Goal: Information Seeking & Learning: Find specific fact

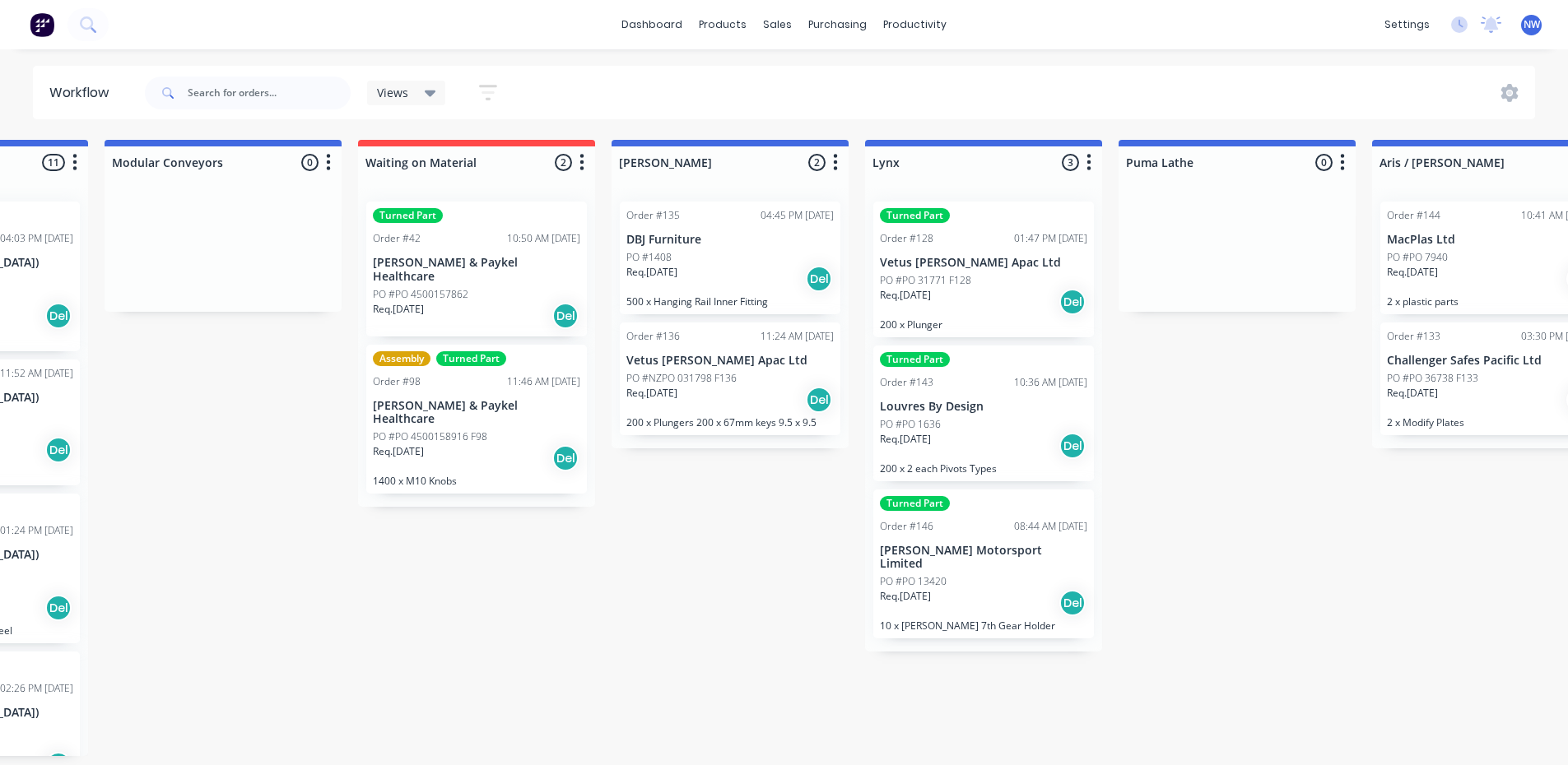
scroll to position [3, 455]
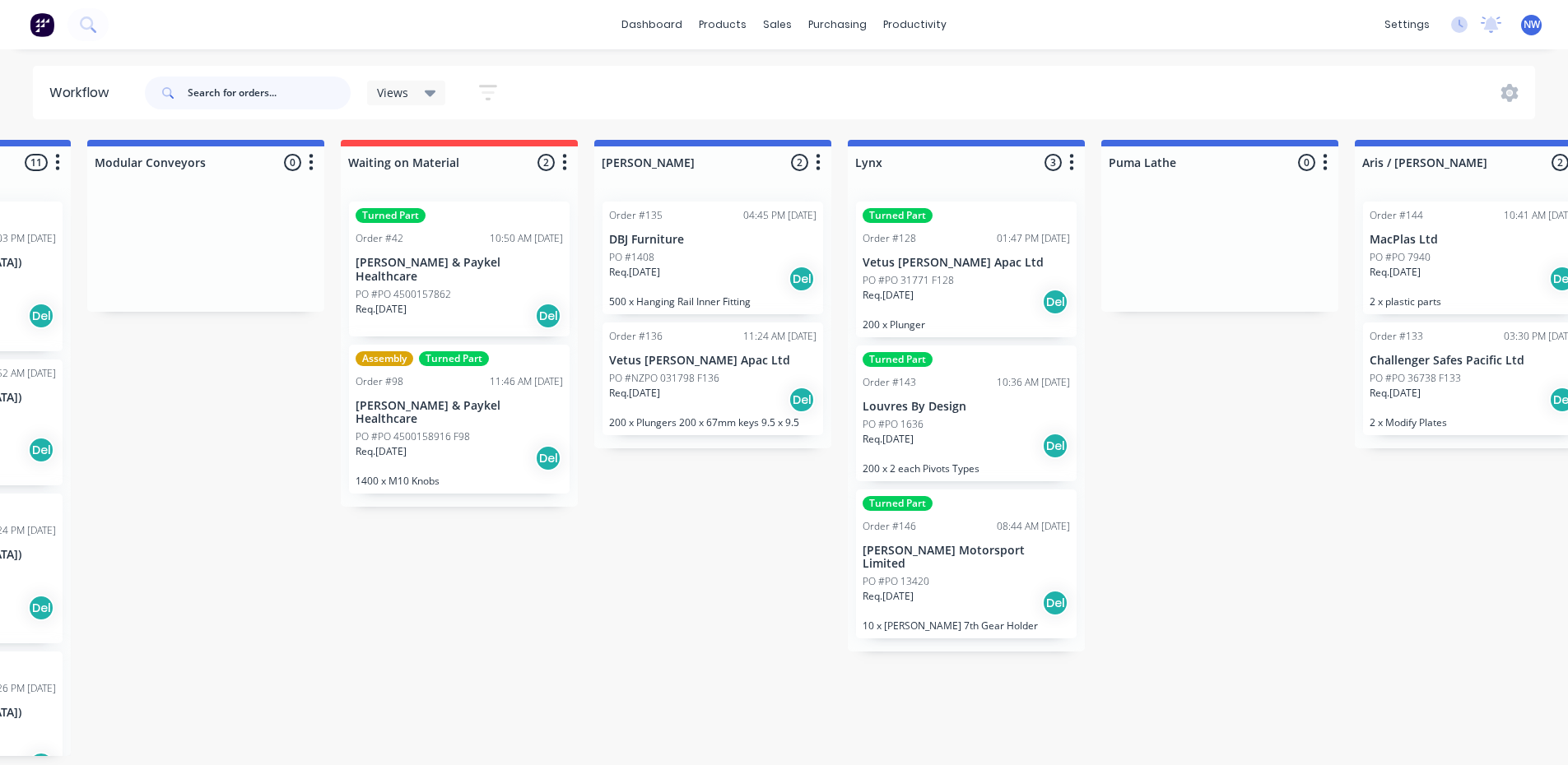
click at [211, 90] on input "text" at bounding box center [269, 92] width 163 height 33
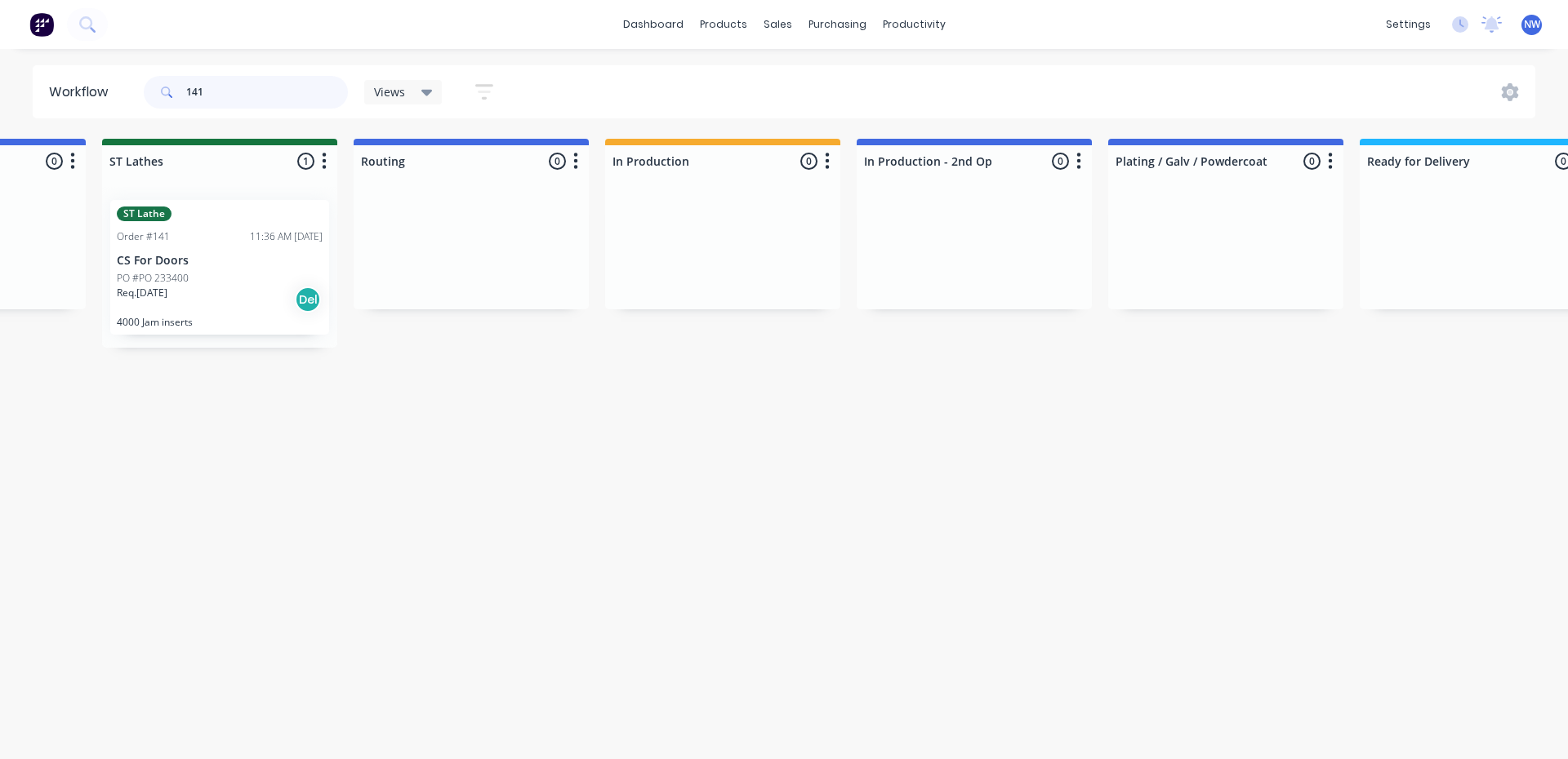
scroll to position [0, 1761]
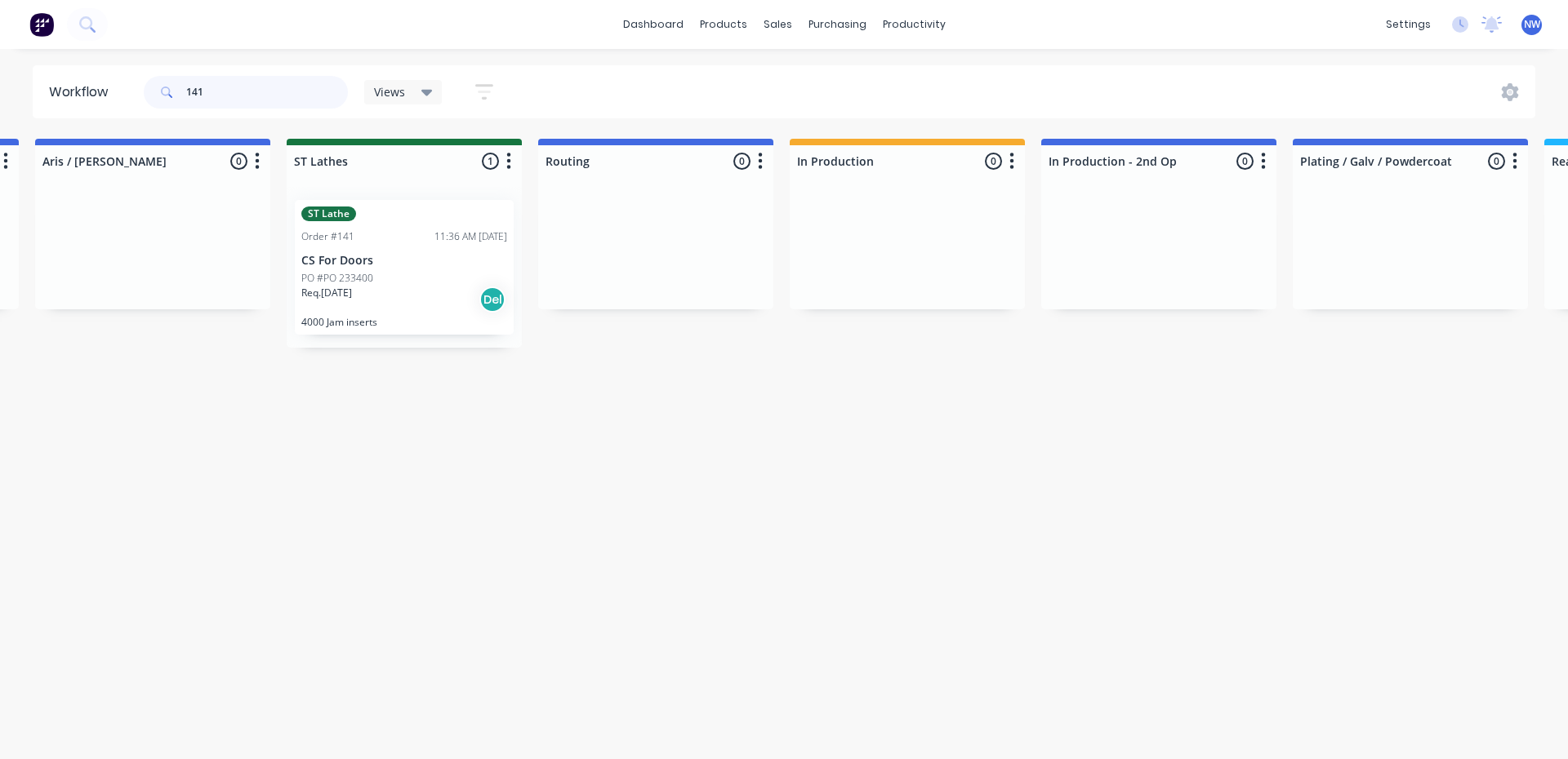
type input "141"
click at [408, 266] on p "CS For Doors" at bounding box center [403, 261] width 205 height 14
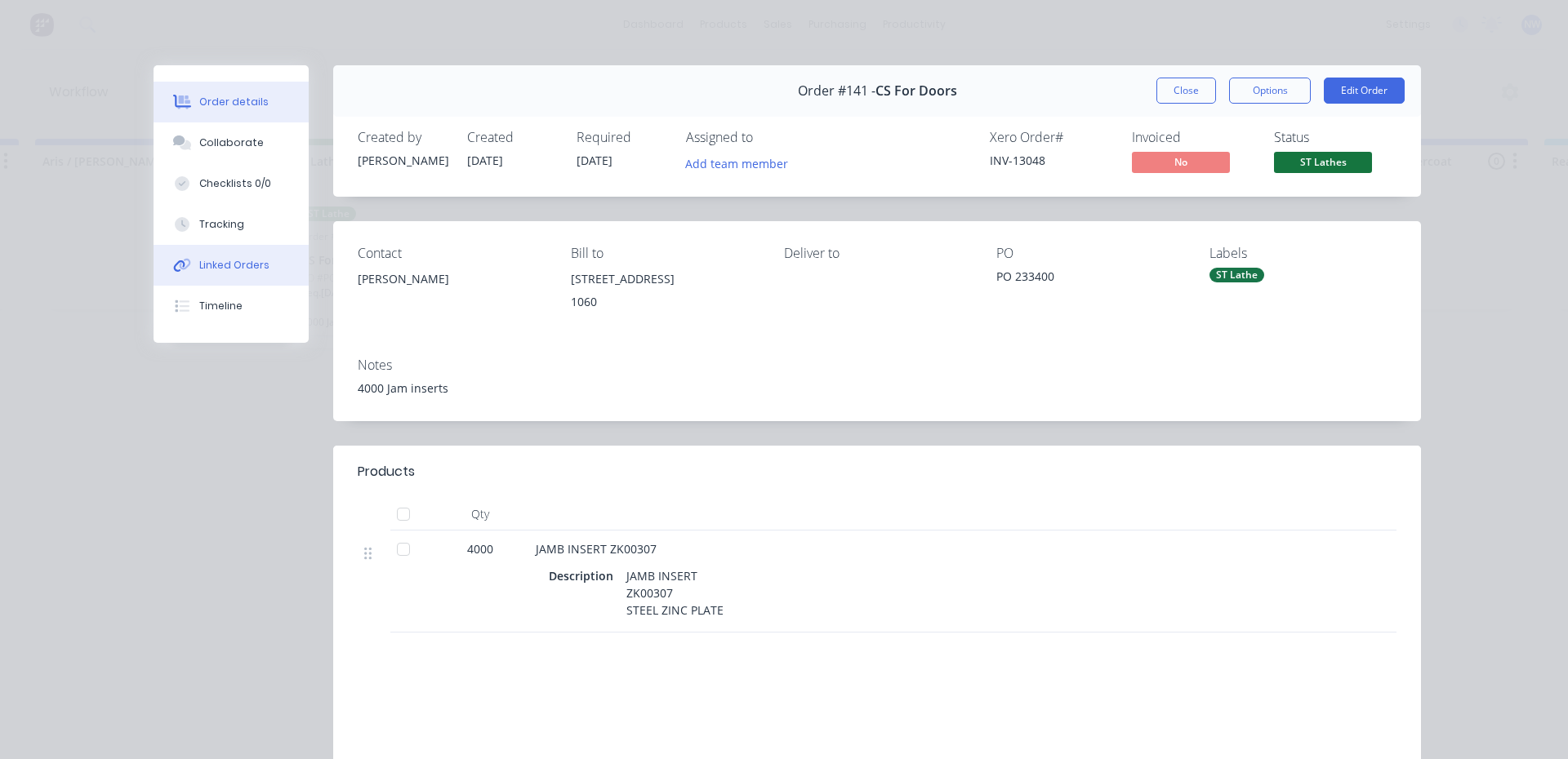
click at [214, 260] on div "Linked Orders" at bounding box center [234, 264] width 70 height 15
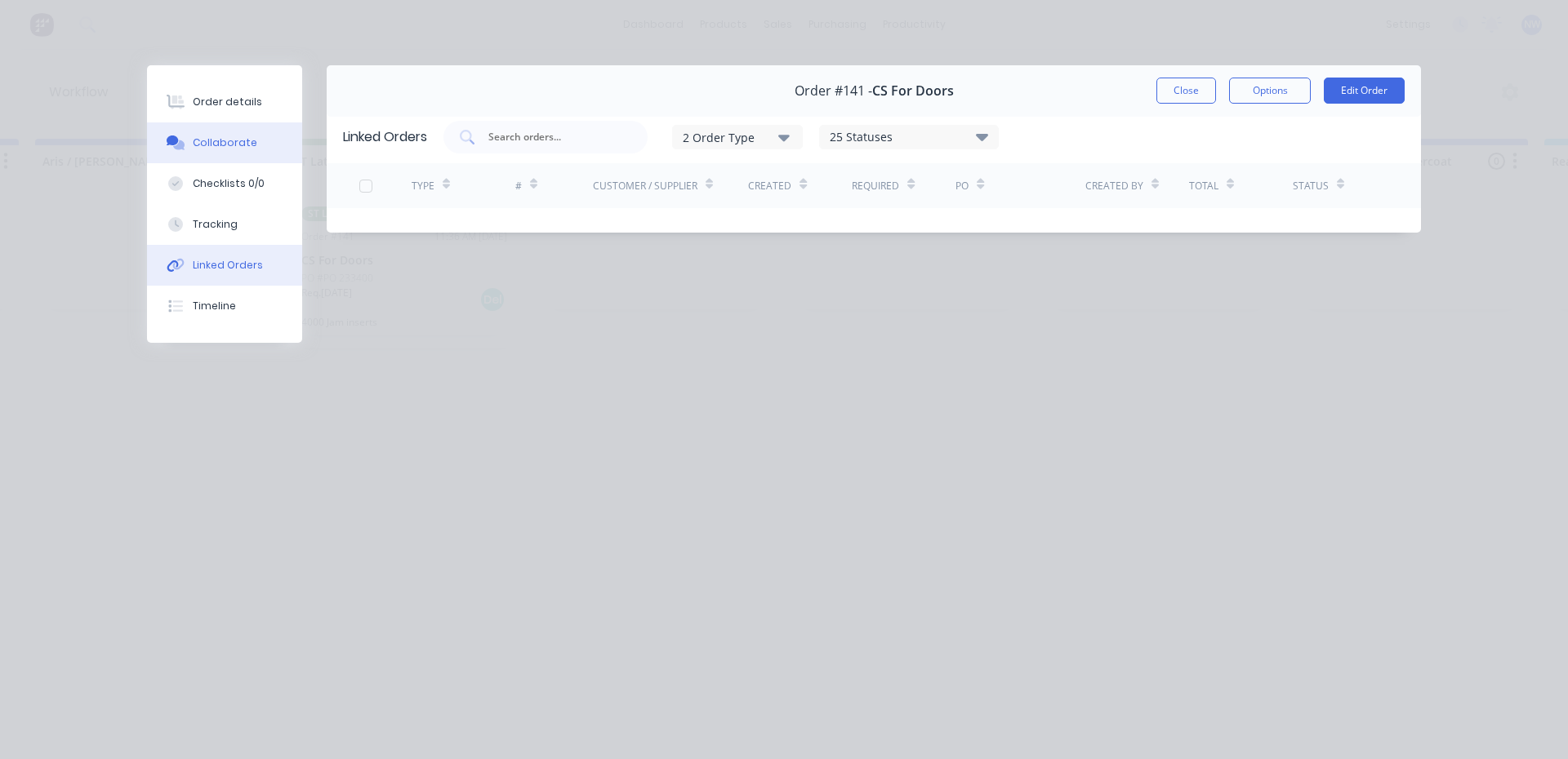
click at [229, 146] on div "Collaborate" at bounding box center [225, 143] width 65 height 15
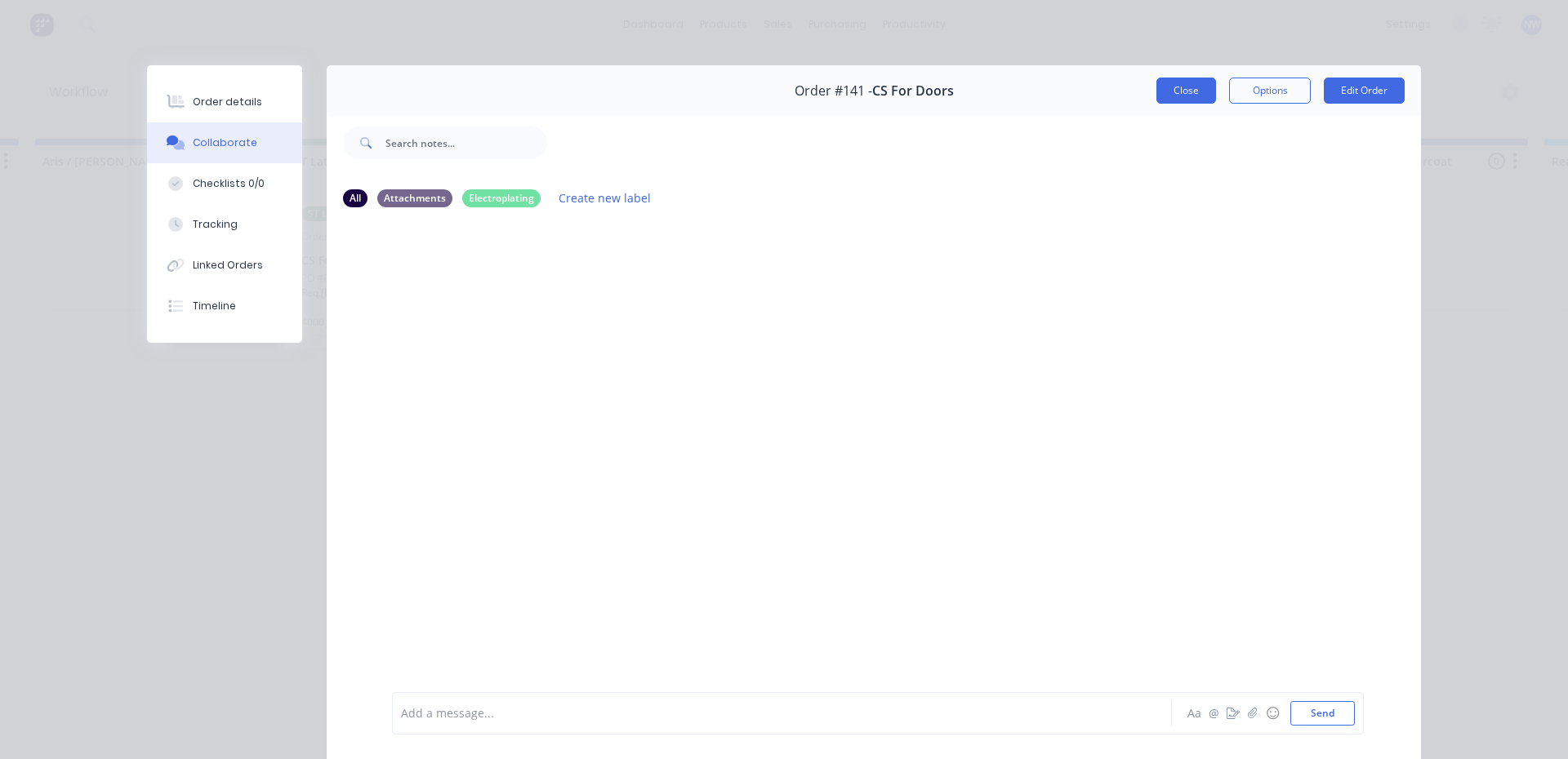
click at [1197, 88] on button "Close" at bounding box center [1186, 90] width 60 height 27
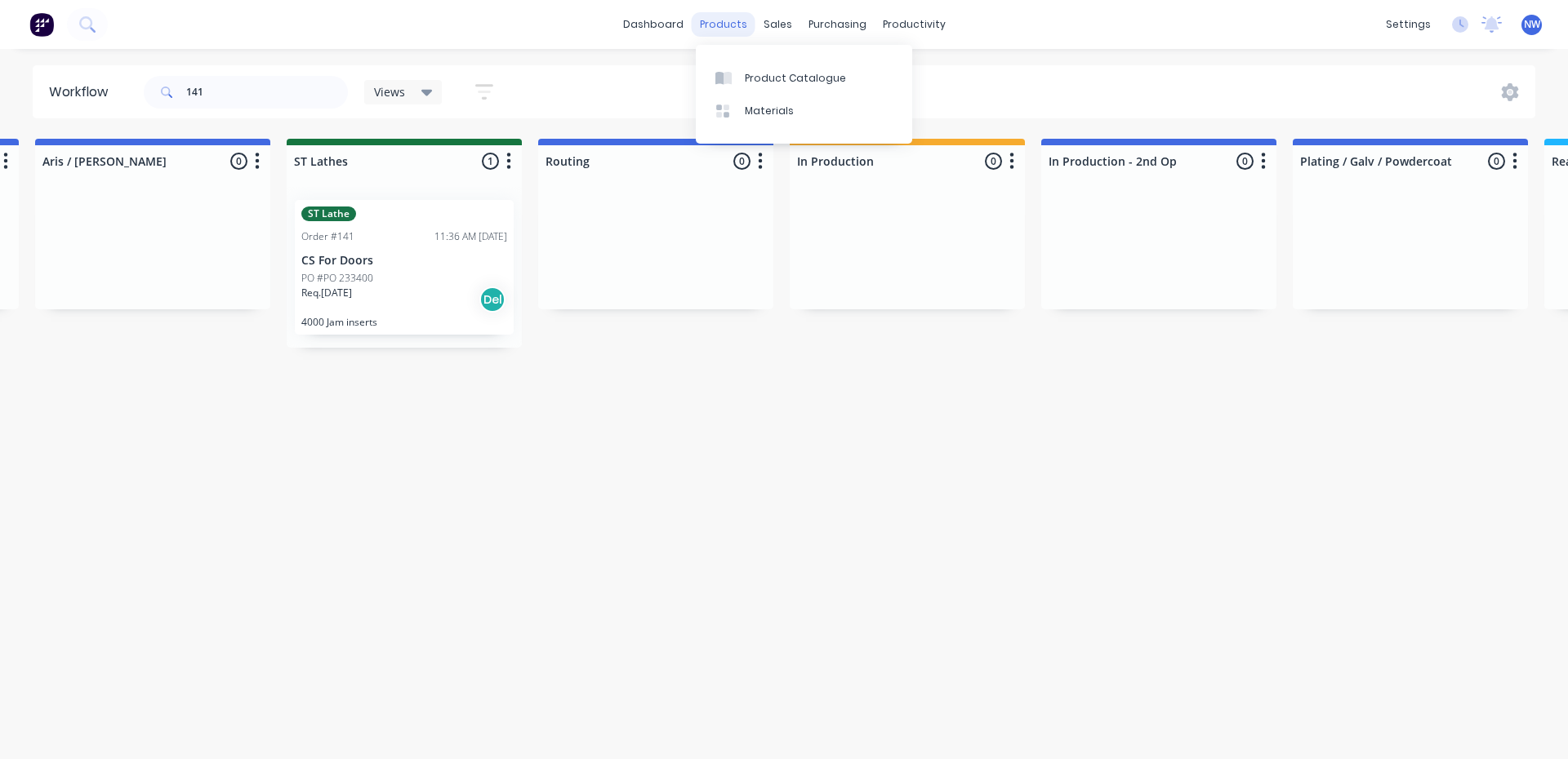
click at [721, 22] on div "products" at bounding box center [723, 24] width 64 height 25
click at [751, 78] on div "Product Catalogue" at bounding box center [794, 78] width 101 height 15
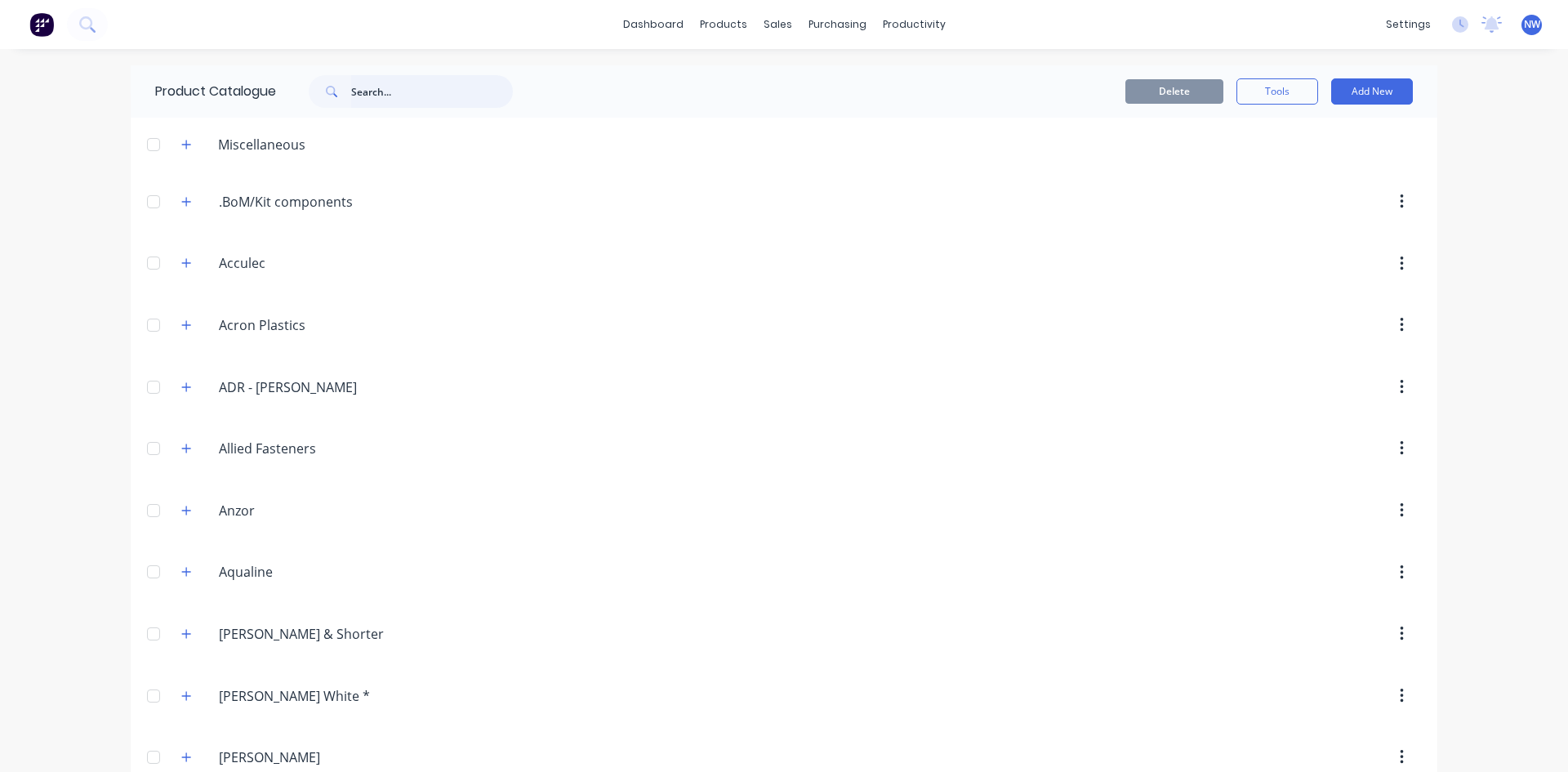
click at [410, 93] on input "text" at bounding box center [432, 90] width 161 height 32
paste input "ZK00307"
type input "ZK00307"
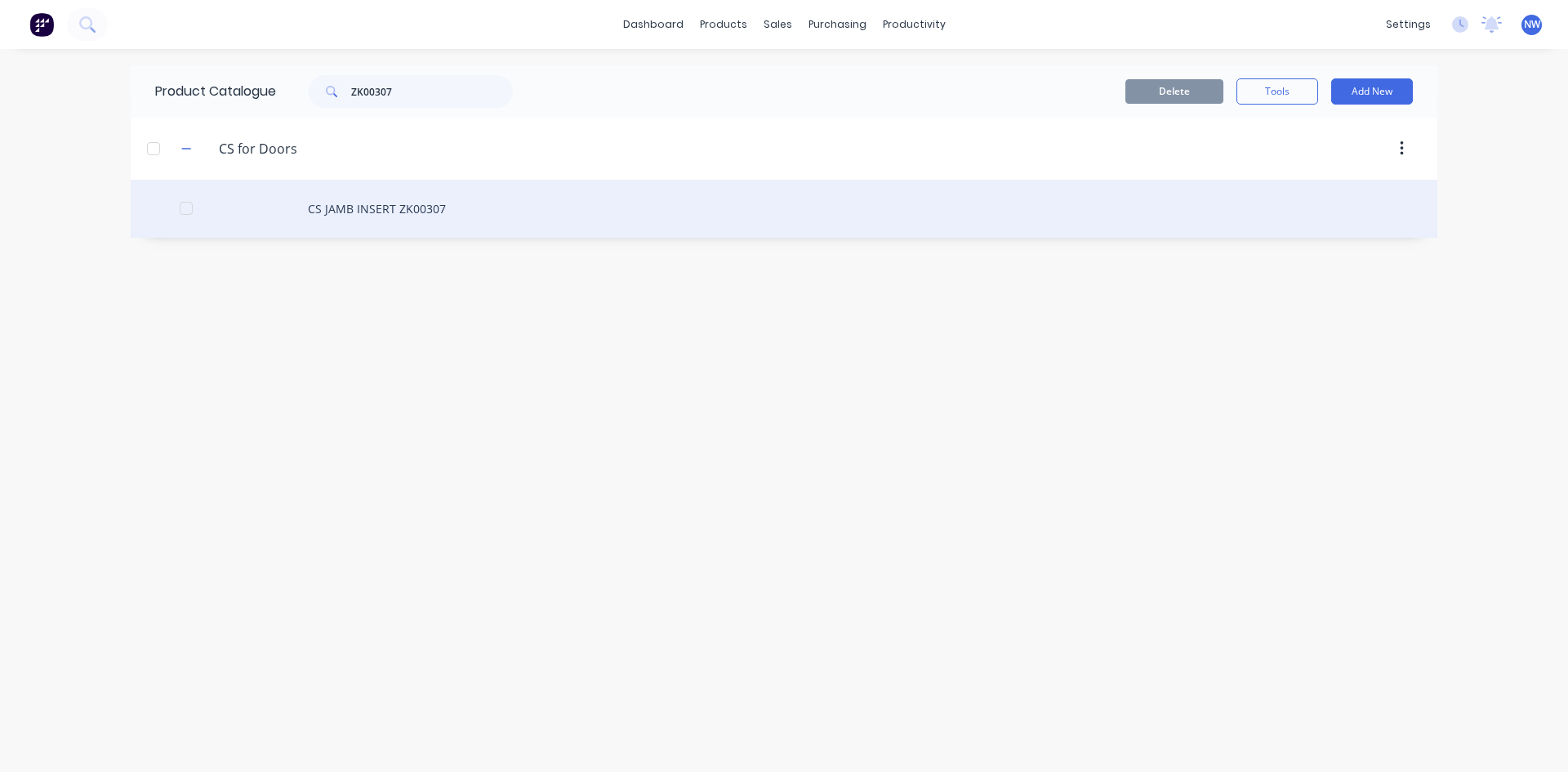
click at [422, 209] on div "CS JAMB INSERT ZK00307" at bounding box center [784, 208] width 1307 height 58
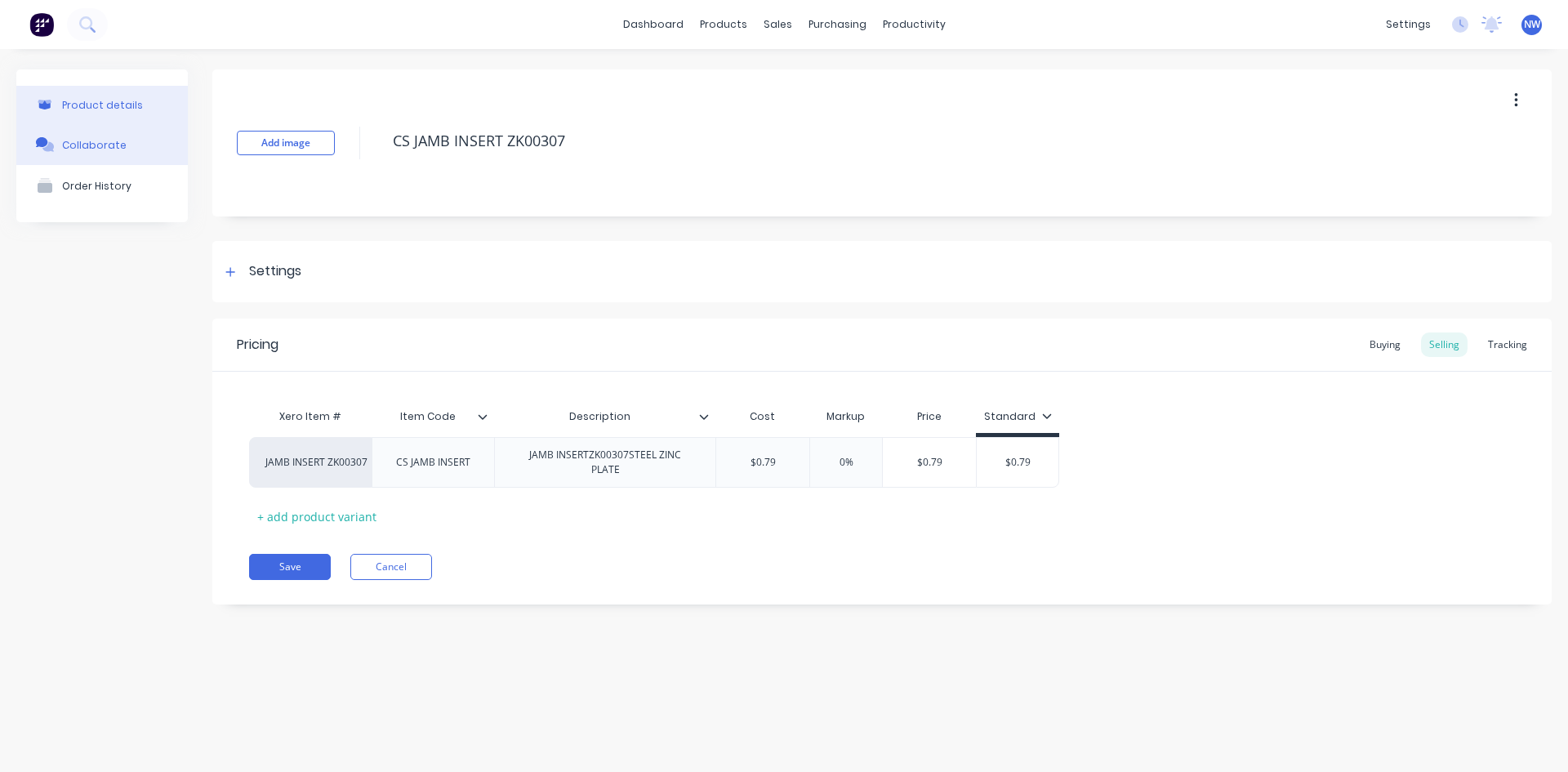
click at [106, 141] on div "Collaborate" at bounding box center [94, 145] width 65 height 12
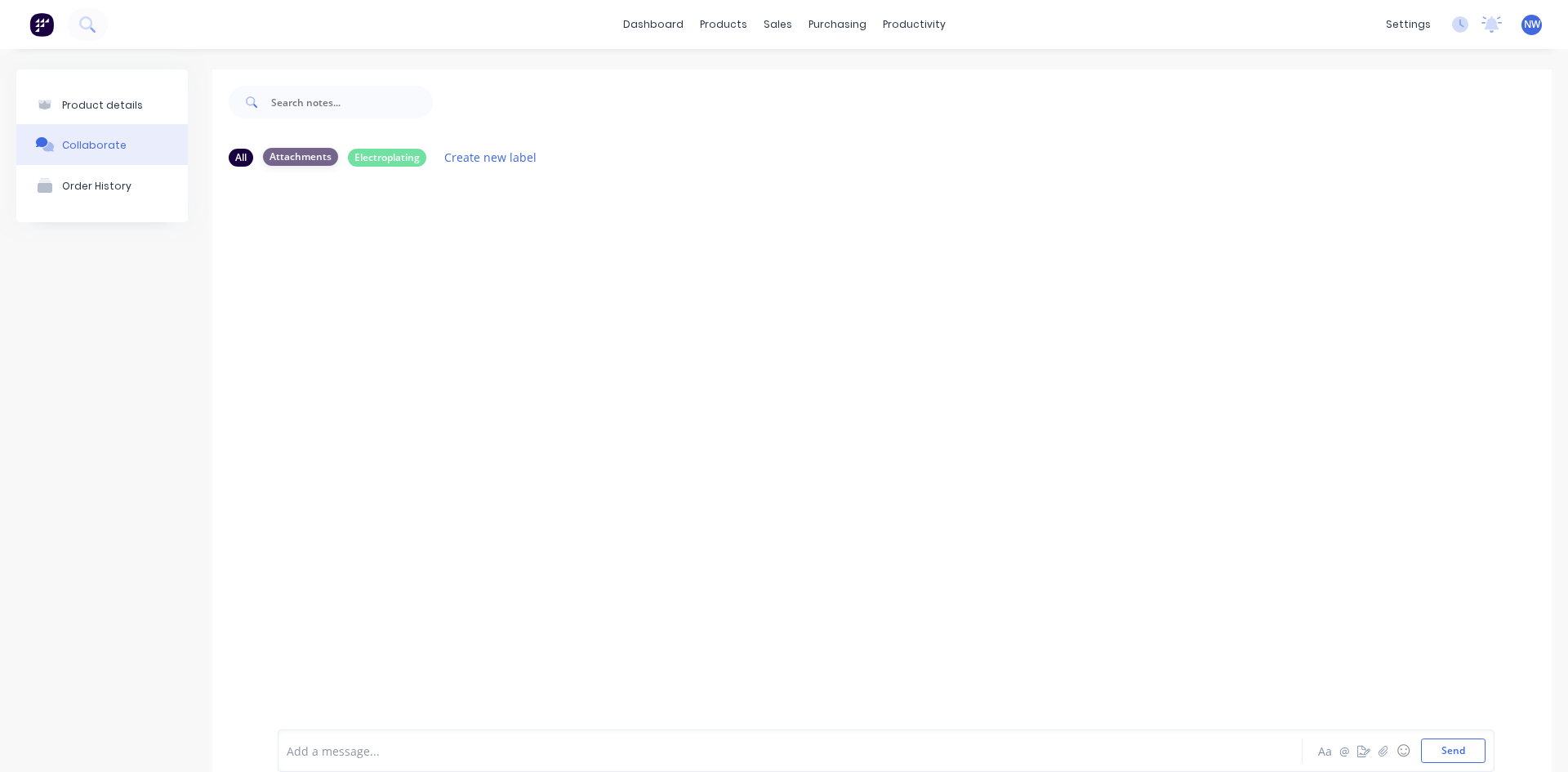
click at [283, 156] on div "Attachments" at bounding box center [300, 156] width 75 height 18
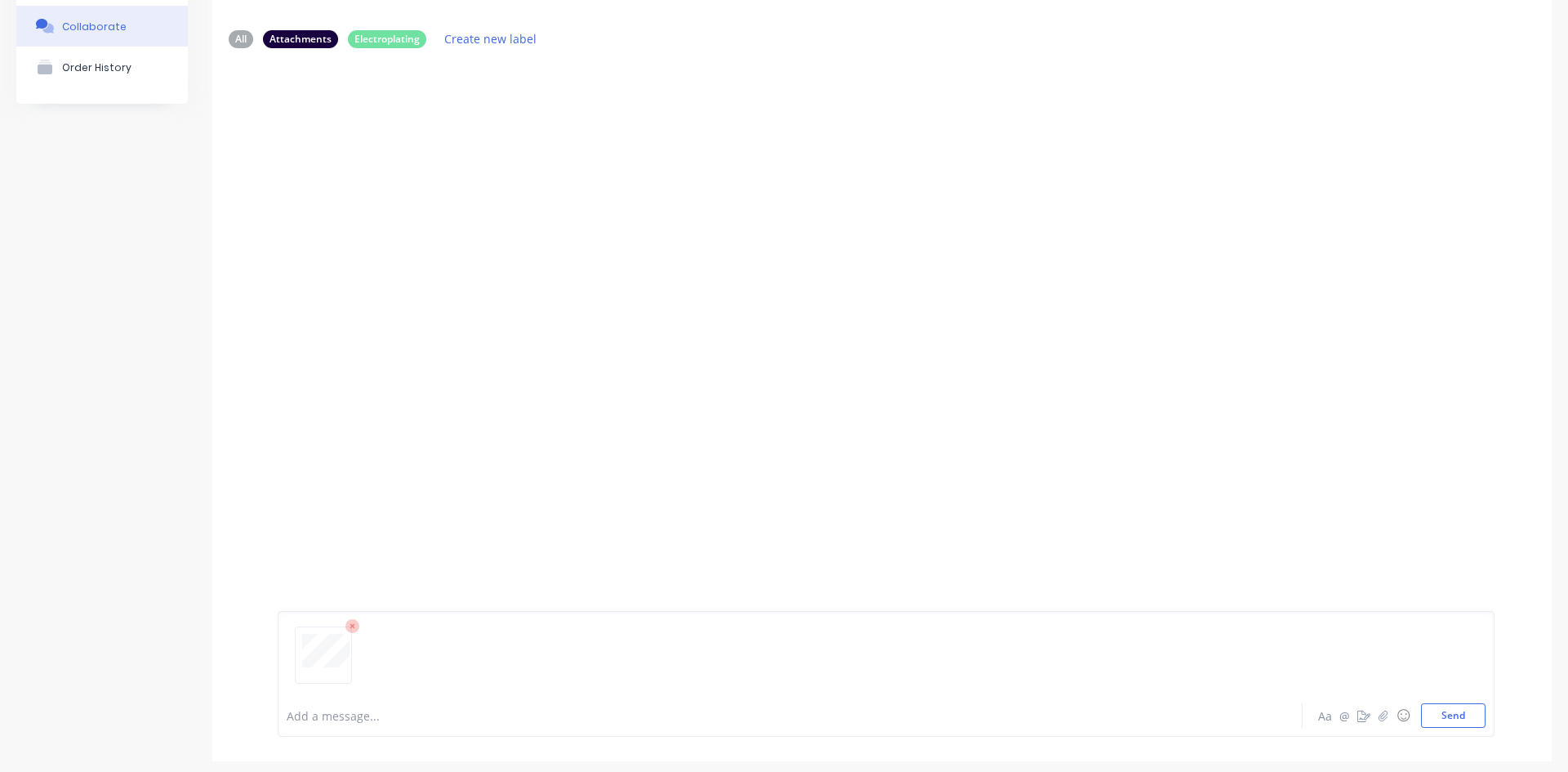
scroll to position [128, 0]
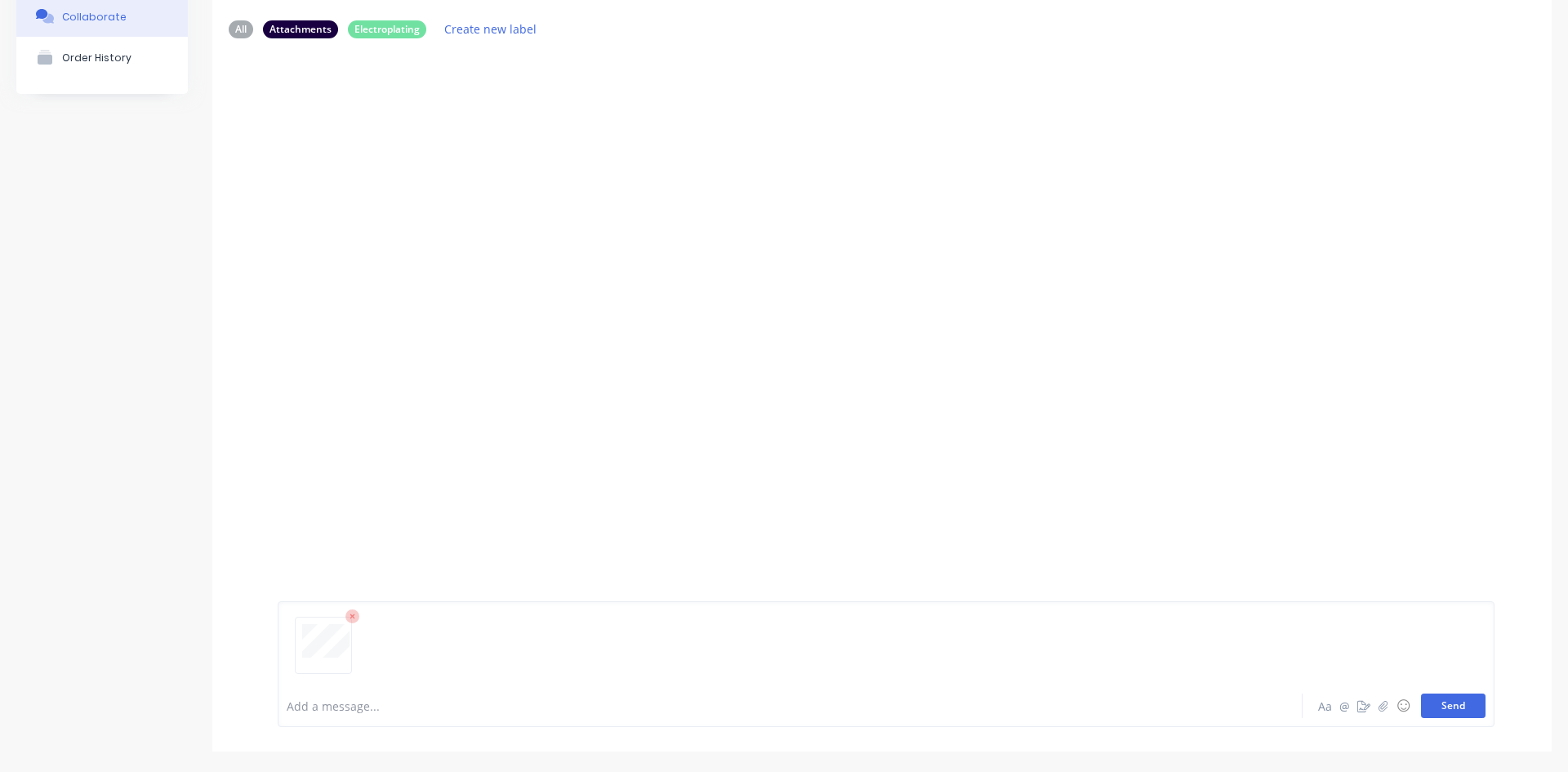
click at [1447, 699] on button "Send" at bounding box center [1453, 705] width 65 height 25
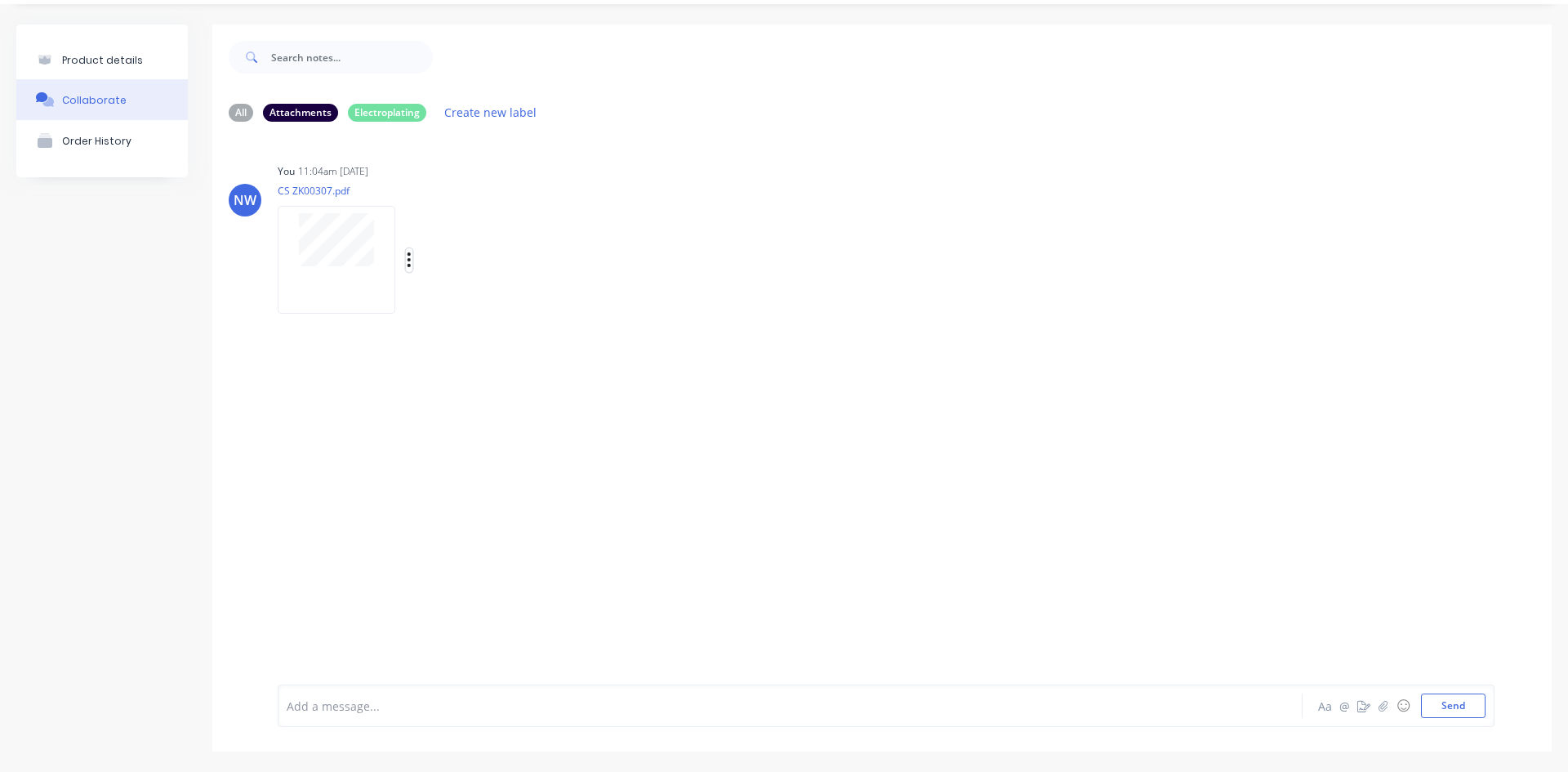
click at [407, 263] on icon "button" at bounding box center [409, 260] width 5 height 19
click at [567, 309] on button "Auto-attach to new orders" at bounding box center [516, 304] width 184 height 38
click at [1027, 485] on div "NW You 11:04am [DATE] CS ZK00307.pdf Labels Auto-attach to new orders Sales Ord…" at bounding box center [882, 397] width 1339 height 525
click at [113, 62] on div "Product details" at bounding box center [102, 60] width 81 height 12
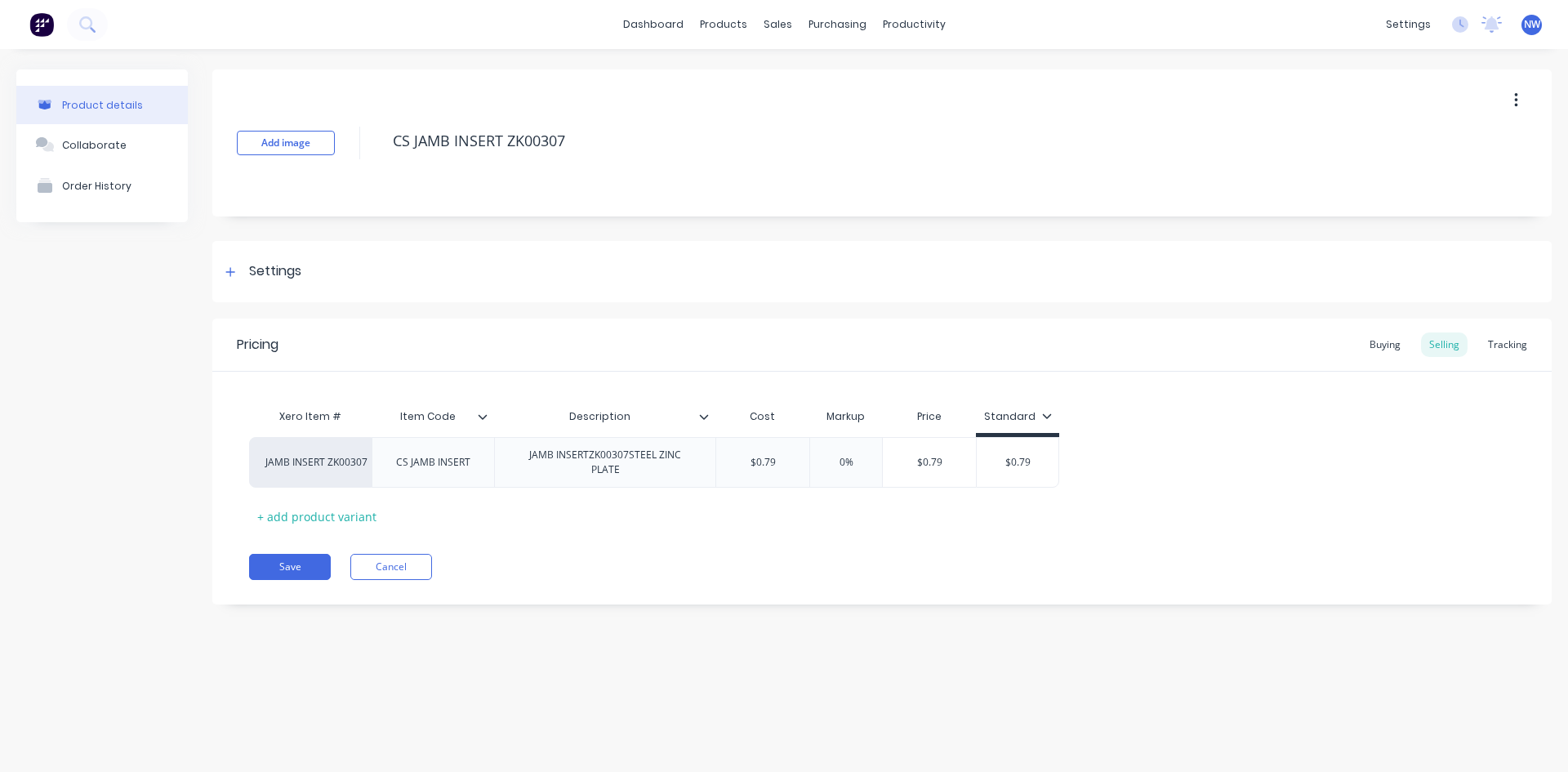
type textarea "x"
click at [920, 73] on div "Workflow" at bounding box center [942, 78] width 49 height 15
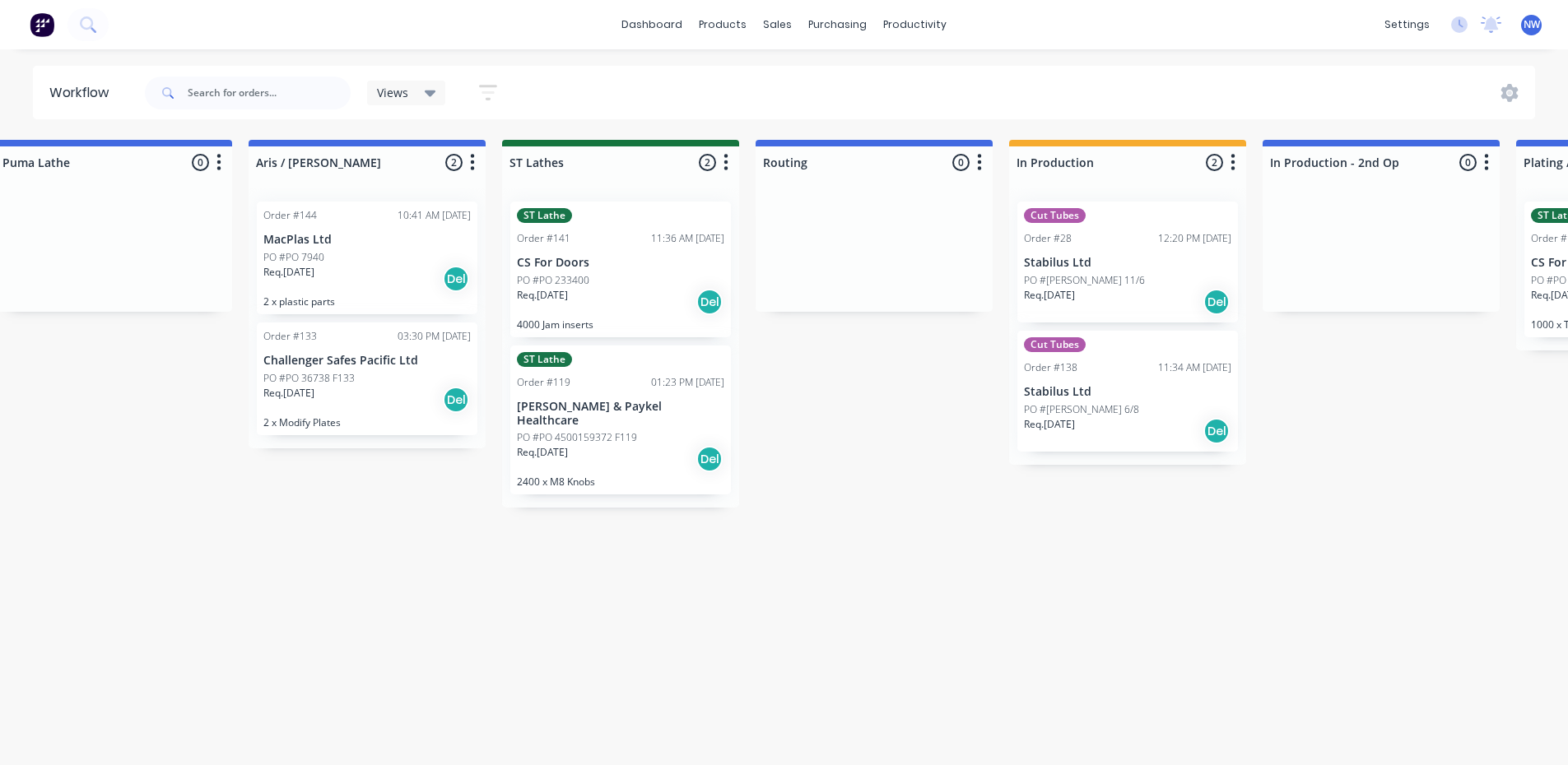
scroll to position [0, 1557]
click at [627, 303] on div "Req. [DATE] Del" at bounding box center [624, 302] width 207 height 28
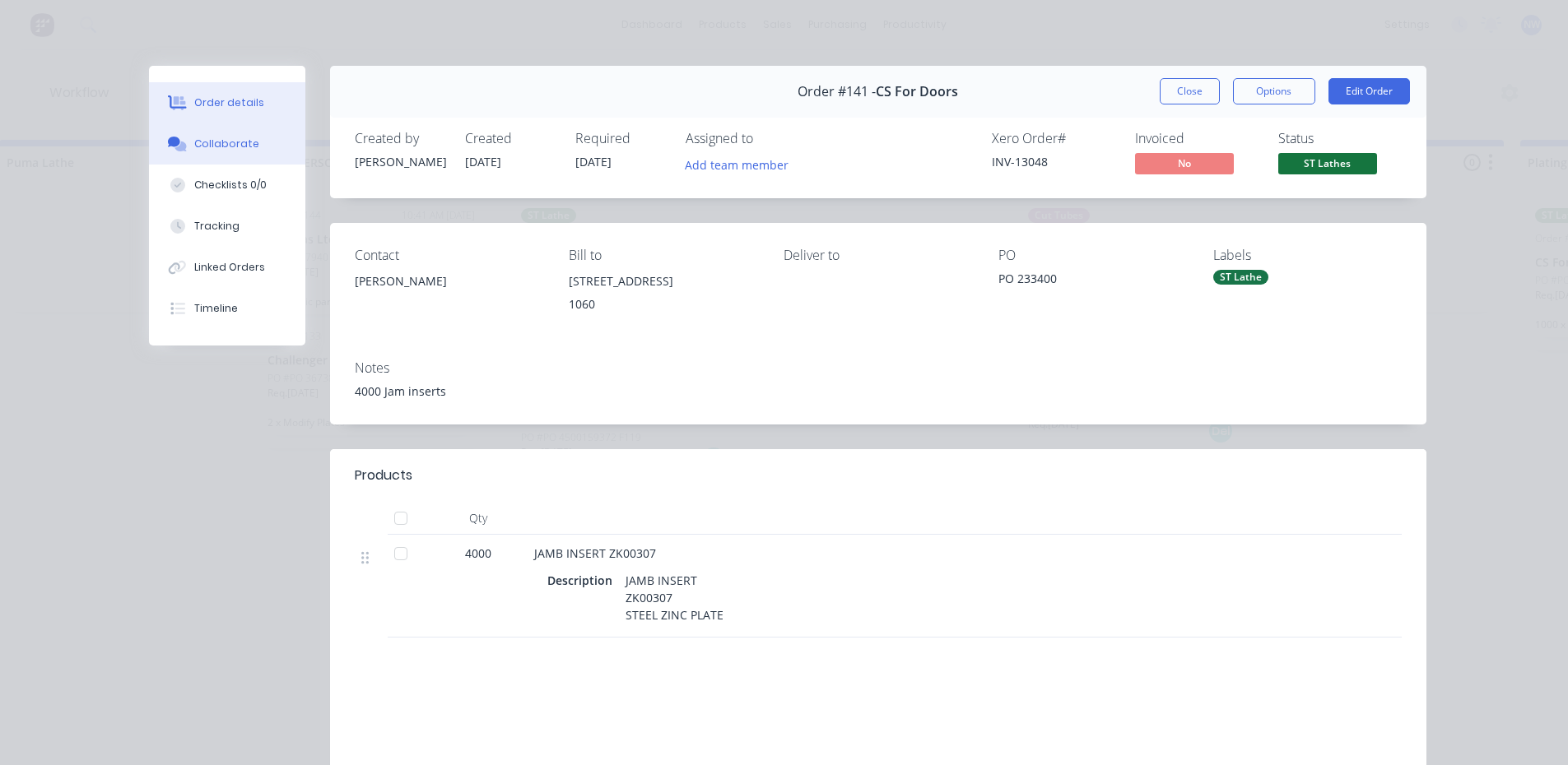
click at [194, 136] on button "Collaborate" at bounding box center [227, 145] width 157 height 42
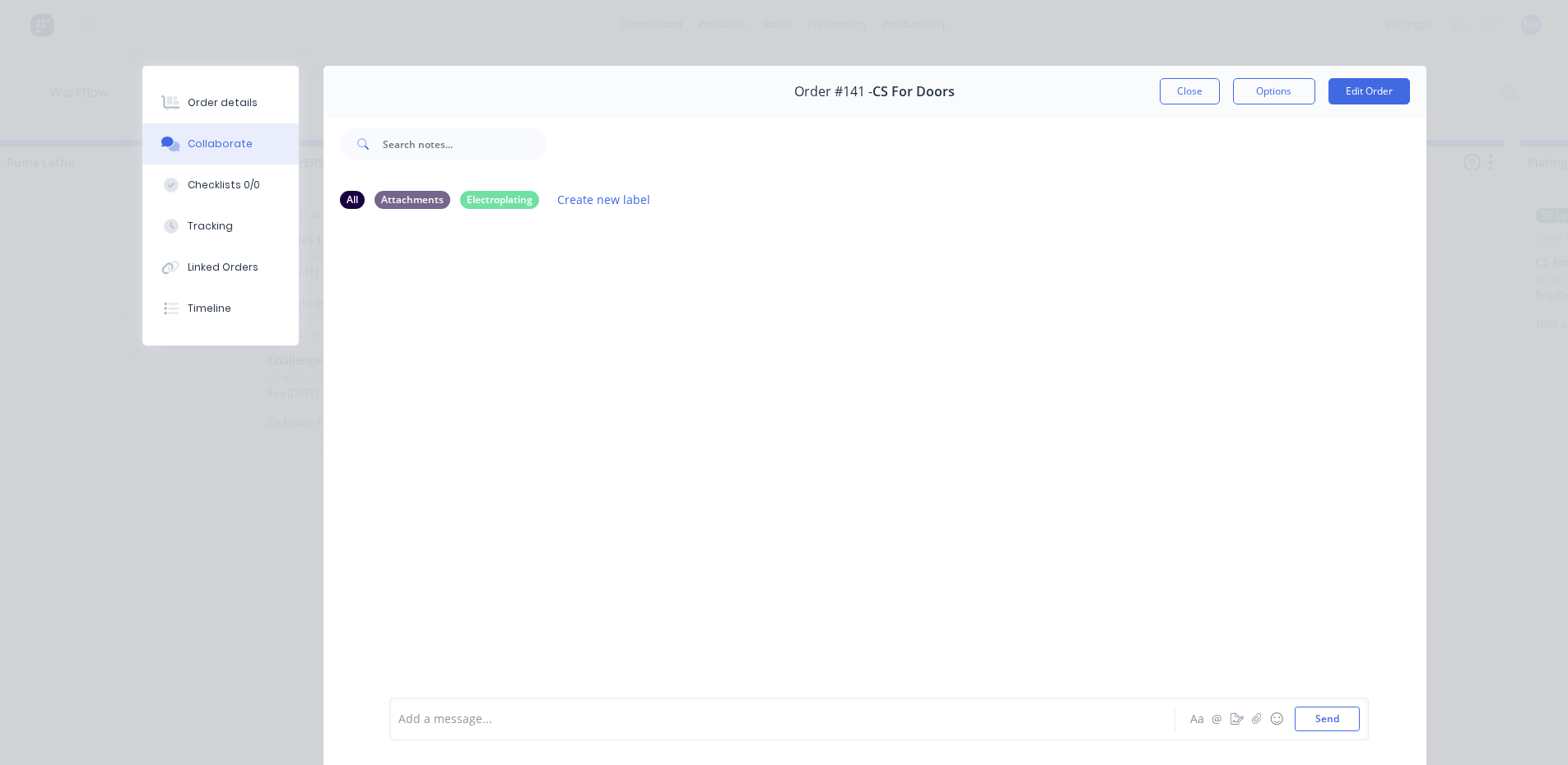
click at [1192, 90] on button "Close" at bounding box center [1189, 91] width 60 height 27
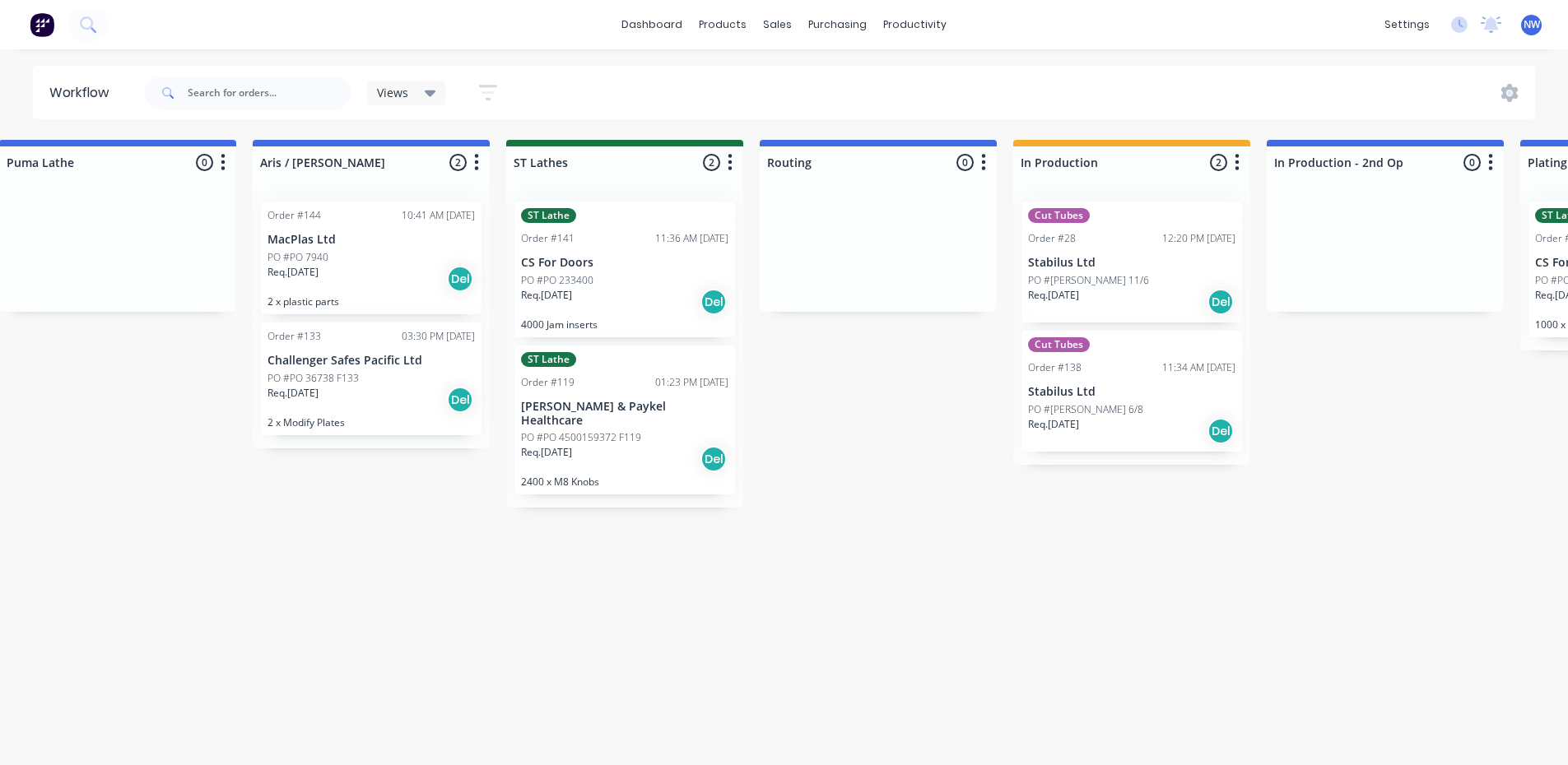
click at [638, 263] on p "CS For Doors" at bounding box center [624, 263] width 207 height 14
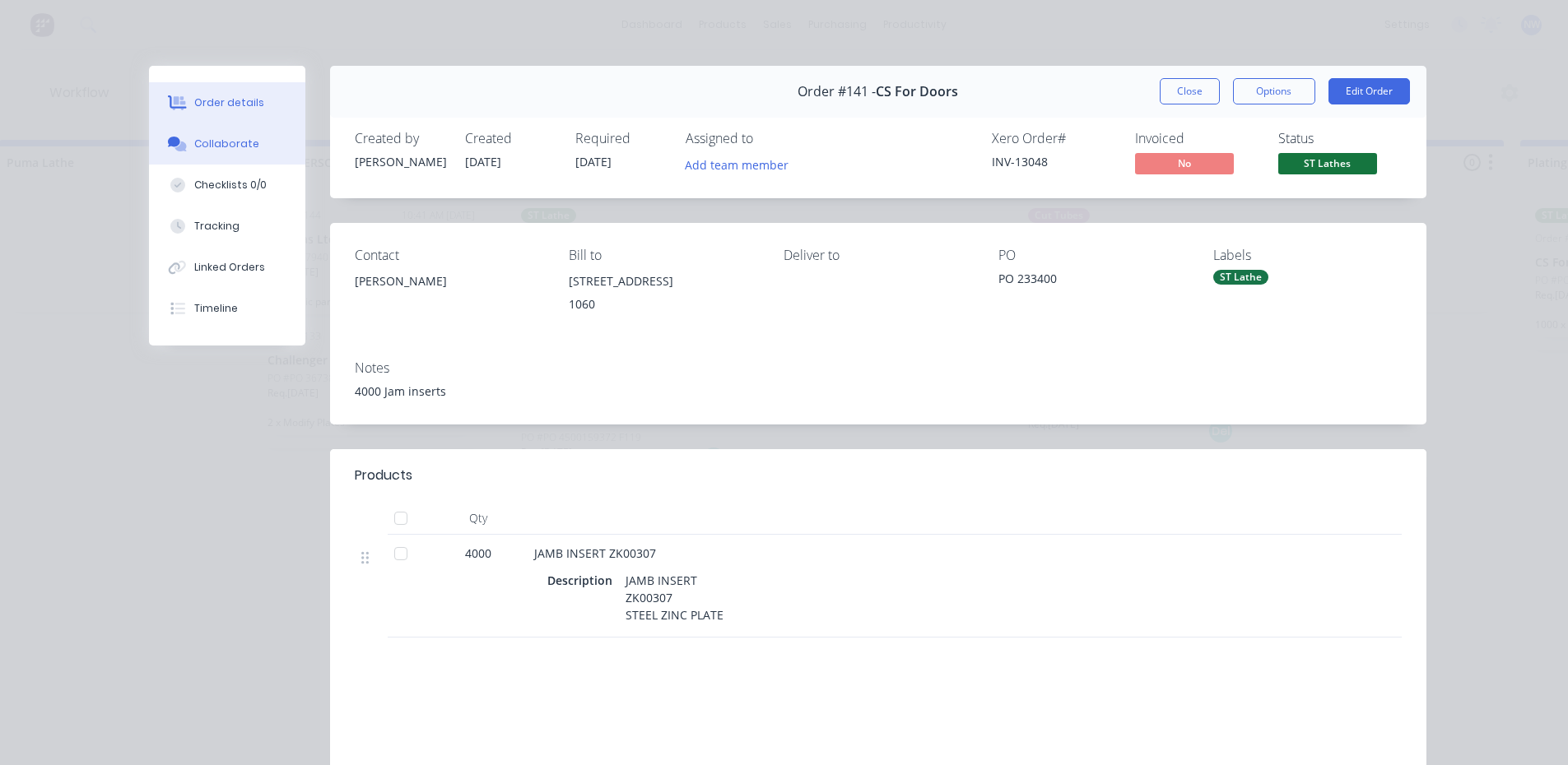
click at [232, 144] on div "Collaborate" at bounding box center [227, 144] width 65 height 15
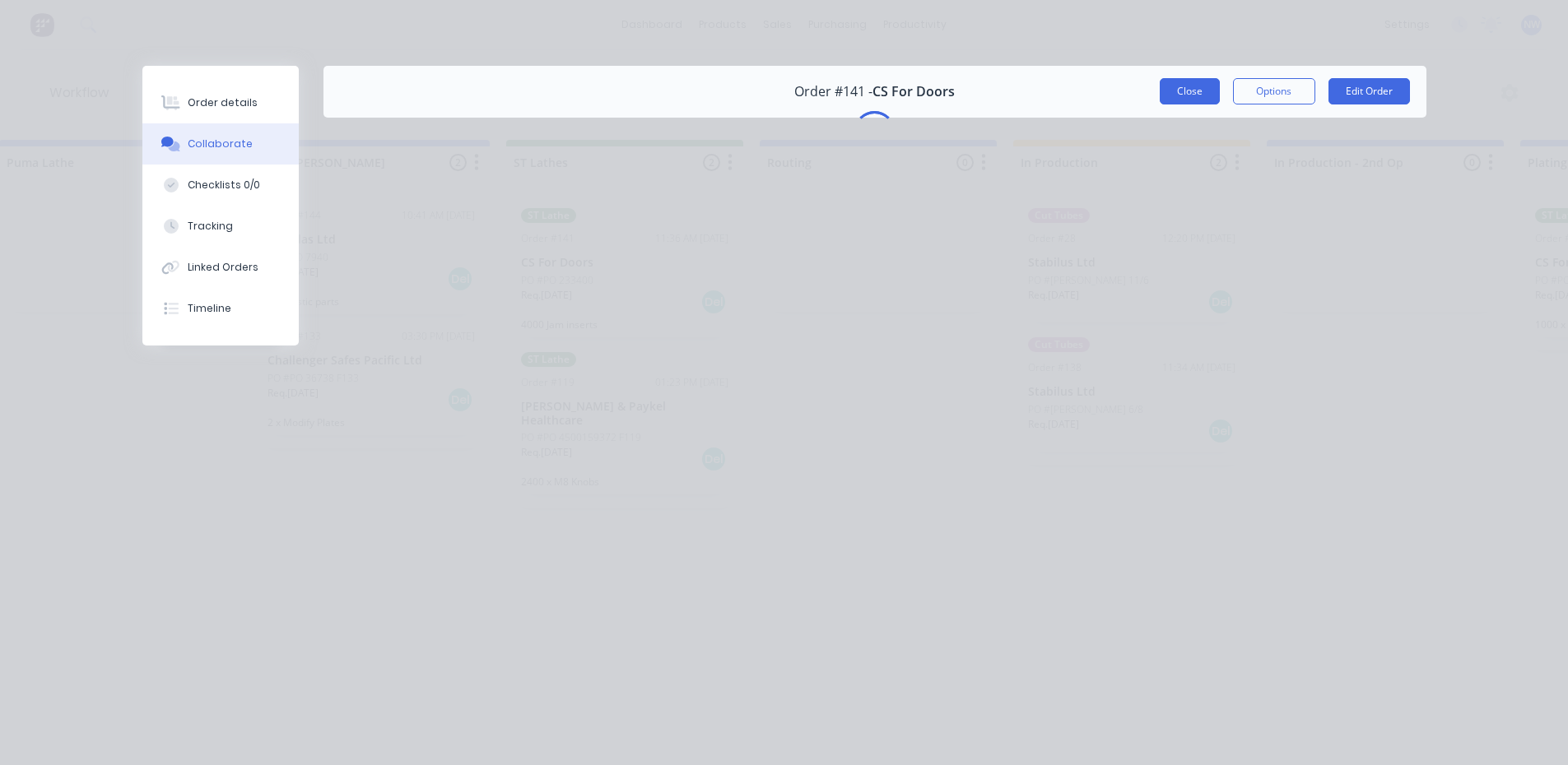
click at [1193, 91] on button "Close" at bounding box center [1189, 91] width 60 height 27
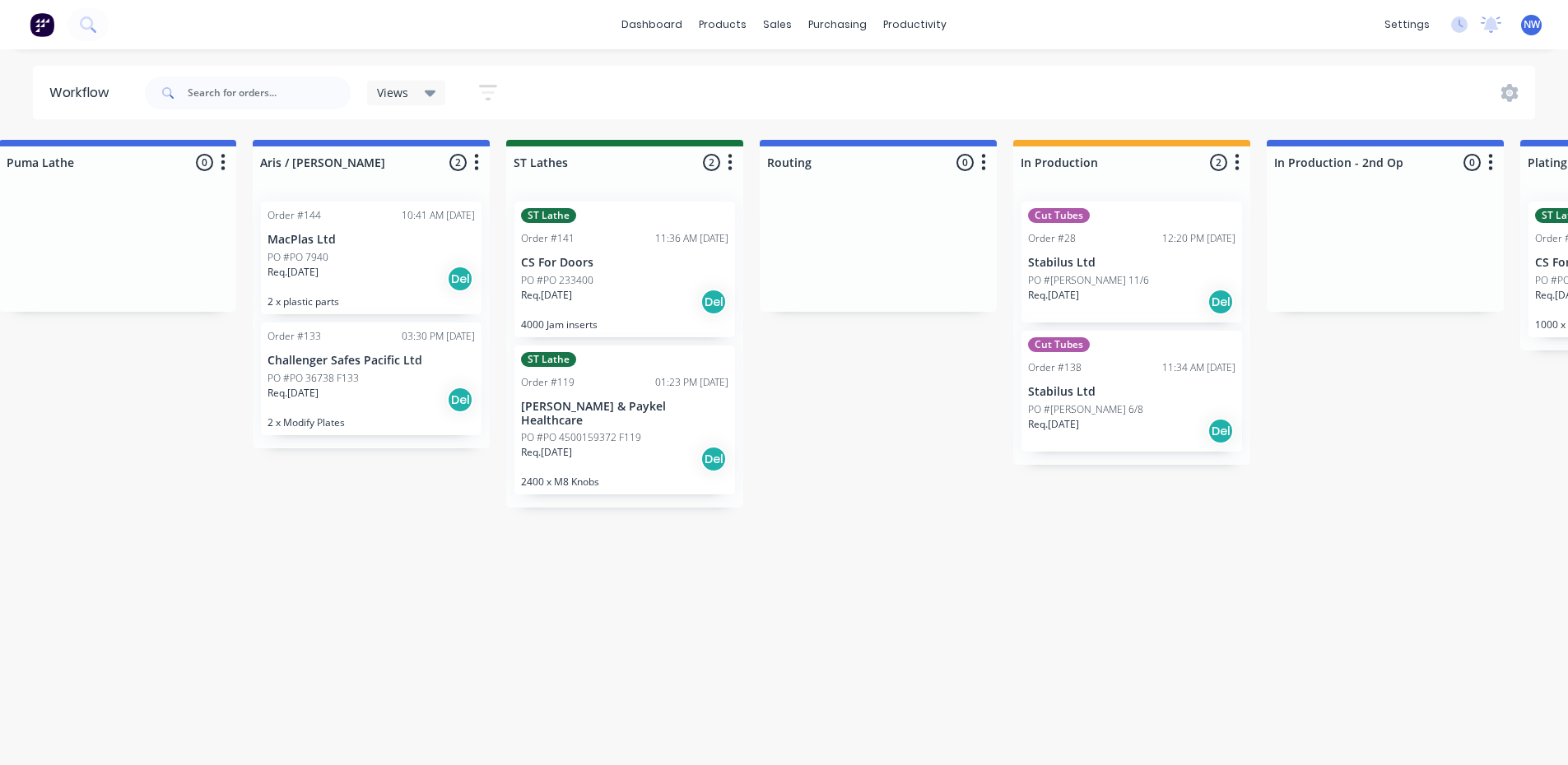
click at [625, 268] on p "CS For Doors" at bounding box center [624, 263] width 207 height 14
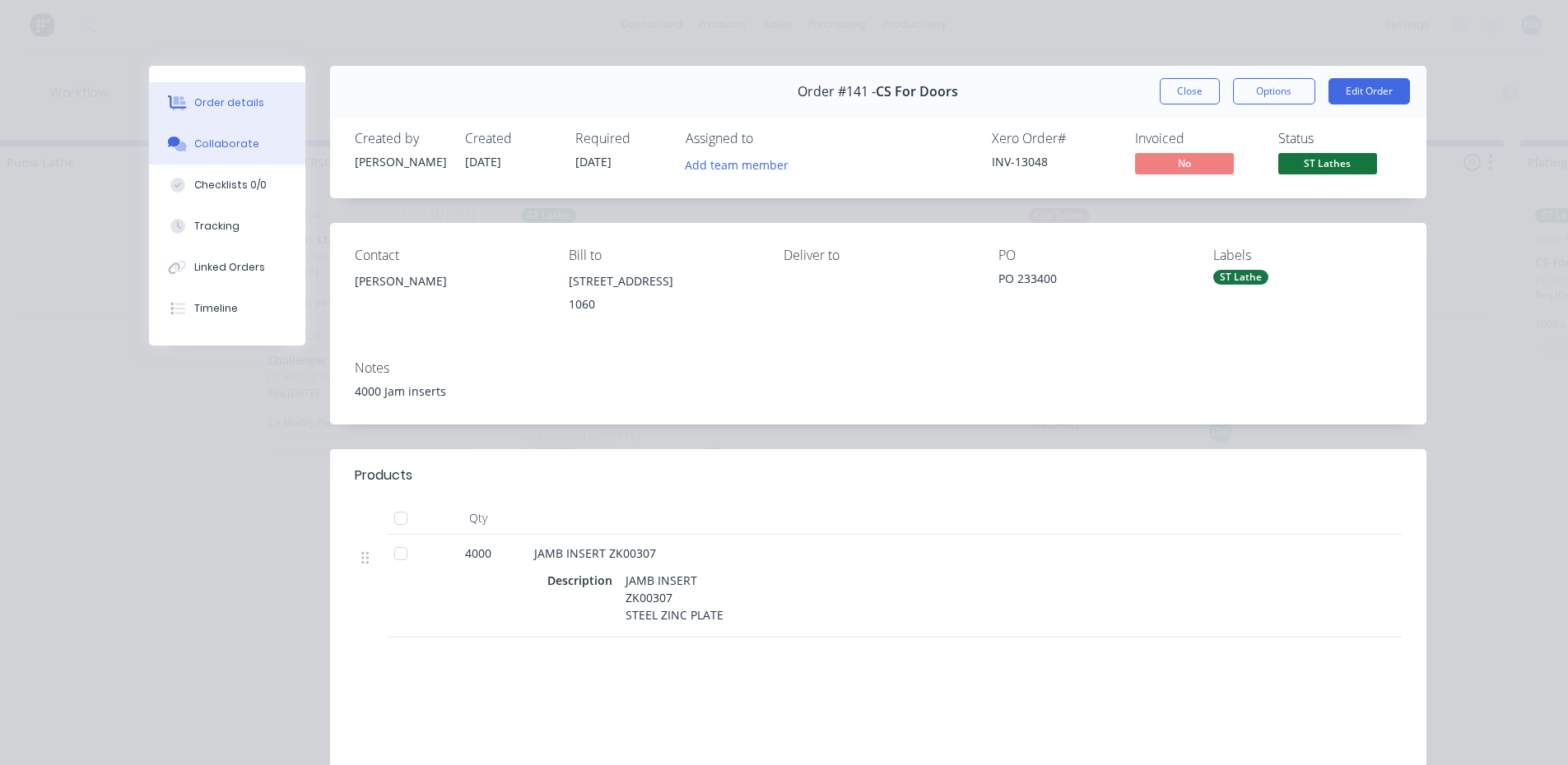
click at [221, 145] on div "Collaborate" at bounding box center [227, 144] width 65 height 15
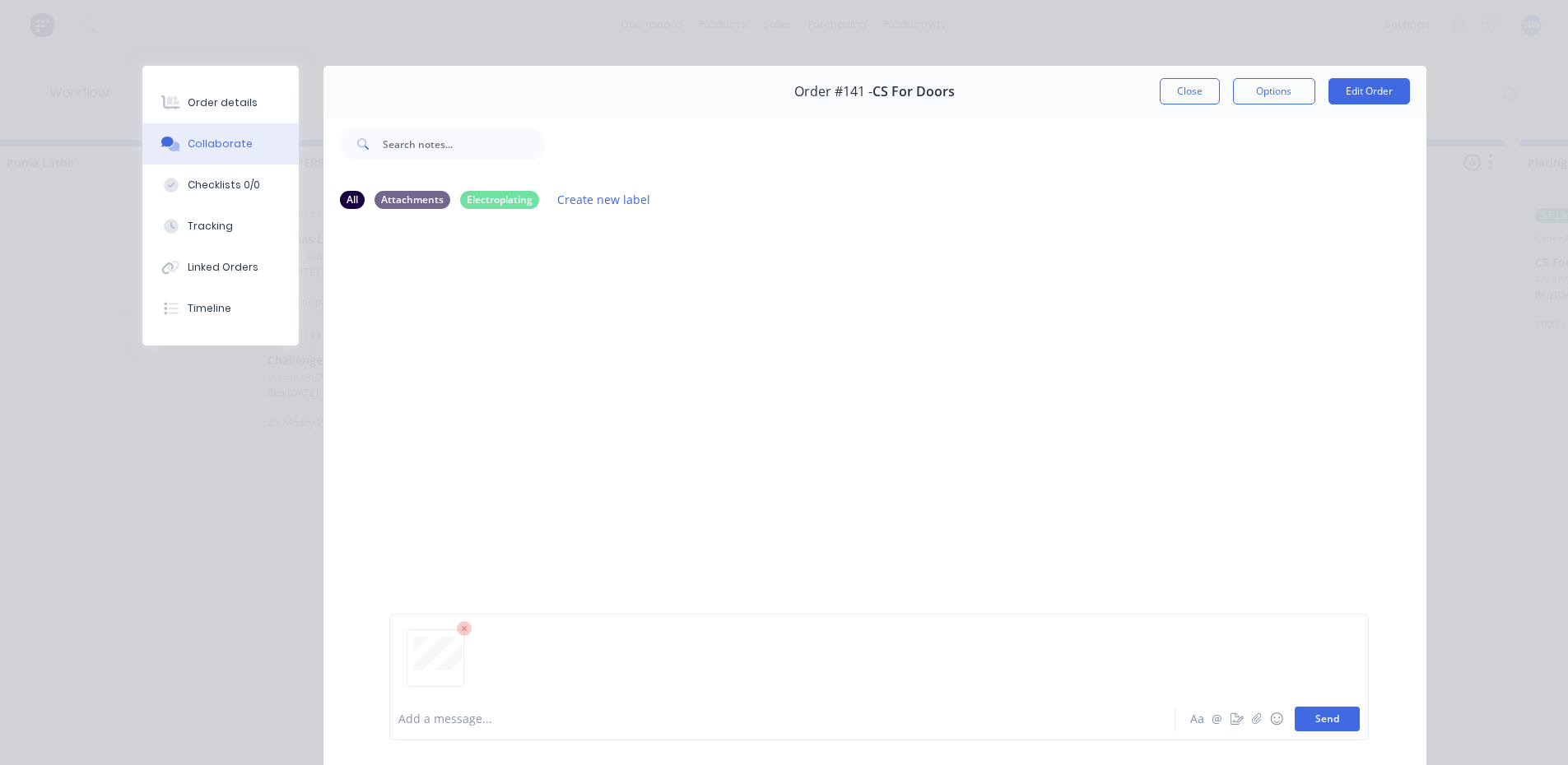
click at [1333, 721] on button "Send" at bounding box center [1327, 718] width 65 height 25
click at [548, 570] on div "NW You 11:06am [DATE] CS ZK00307.pdf Labels Download Delete" at bounding box center [874, 460] width 1103 height 474
